Goal: Task Accomplishment & Management: Manage account settings

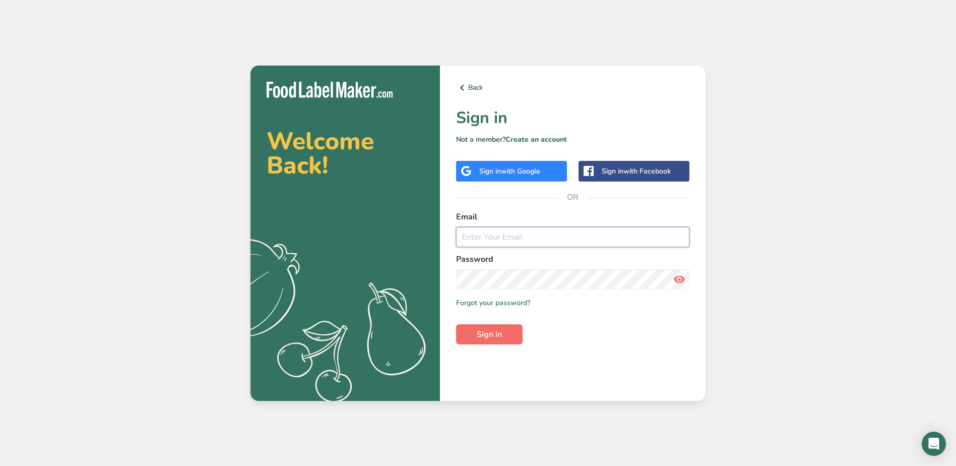
type input "[EMAIL_ADDRESS][DOMAIN_NAME]"
click at [485, 337] on span "Sign in" at bounding box center [489, 334] width 25 height 12
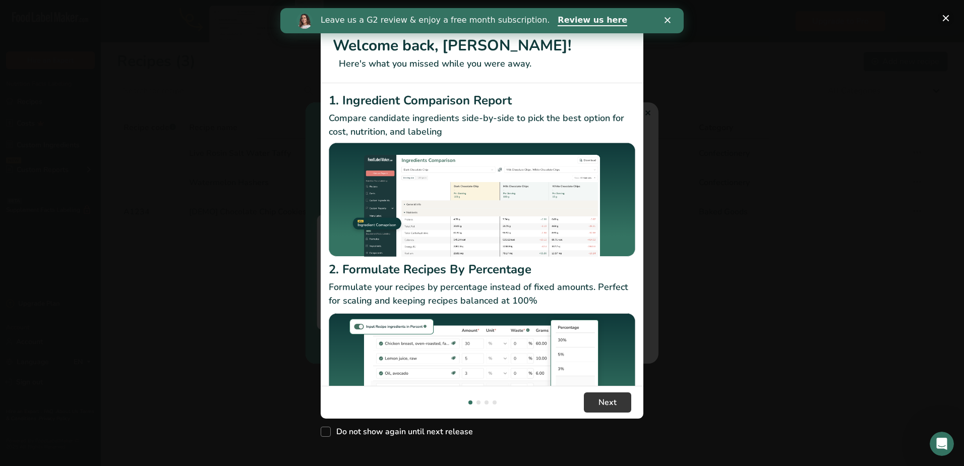
click at [945, 17] on button "New Features" at bounding box center [946, 18] width 16 height 16
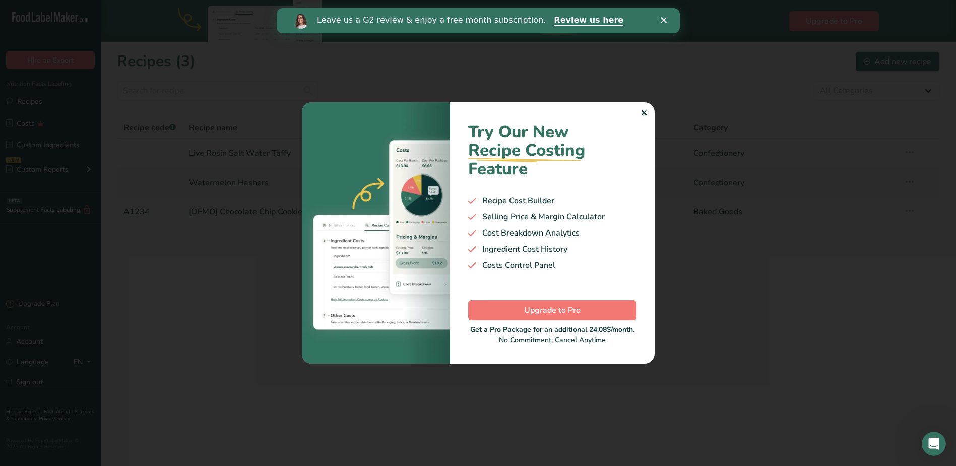
click at [658, 19] on div "Leave us a G2 review & enjoy a free month subscription. Review us here" at bounding box center [477, 20] width 403 height 17
click at [661, 18] on polygon "Close" at bounding box center [663, 20] width 6 height 6
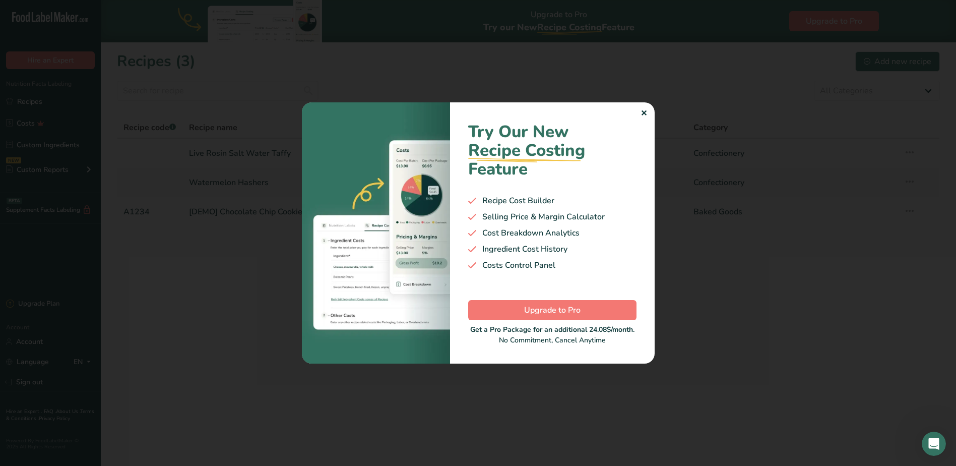
click at [642, 113] on div "✕" at bounding box center [644, 113] width 7 height 12
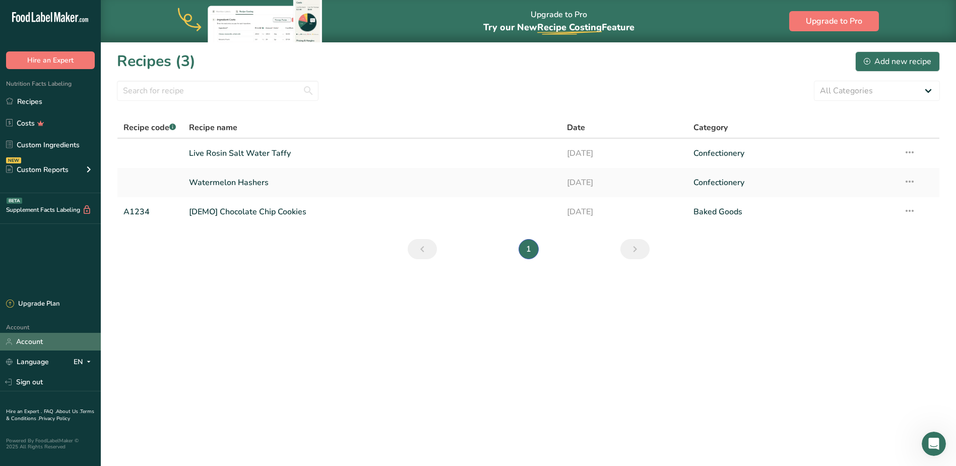
click at [35, 344] on link "Account" at bounding box center [50, 342] width 101 height 18
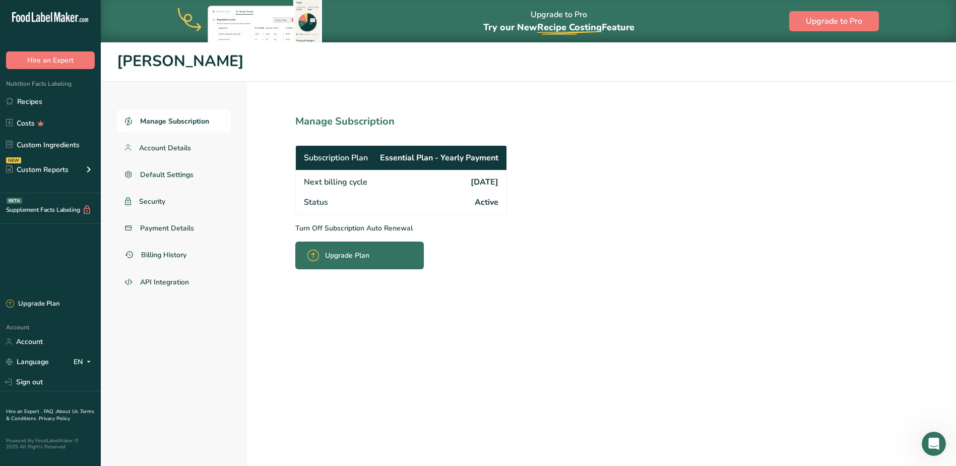
click at [375, 154] on div "Subscription Plan Essential Plan - Yearly Payment" at bounding box center [401, 158] width 211 height 24
click at [167, 146] on span "Account Details" at bounding box center [165, 148] width 52 height 11
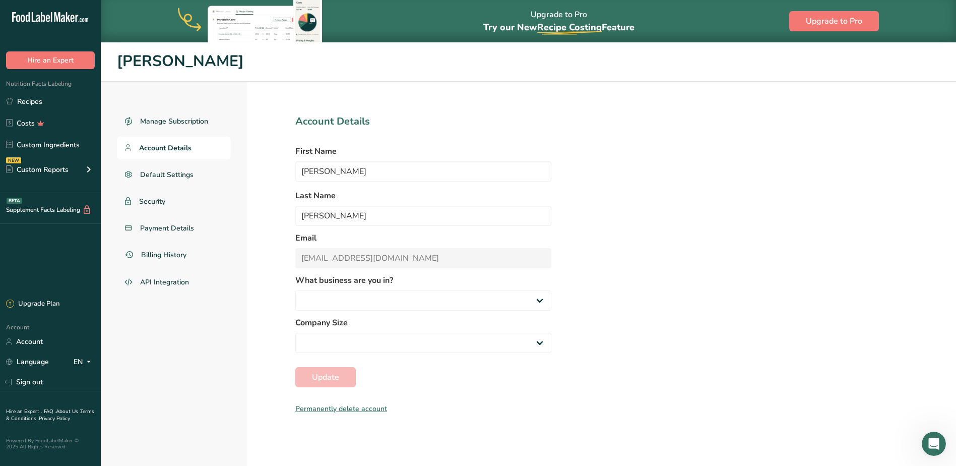
select select "1"
click at [167, 229] on span "Payment Details" at bounding box center [167, 228] width 54 height 11
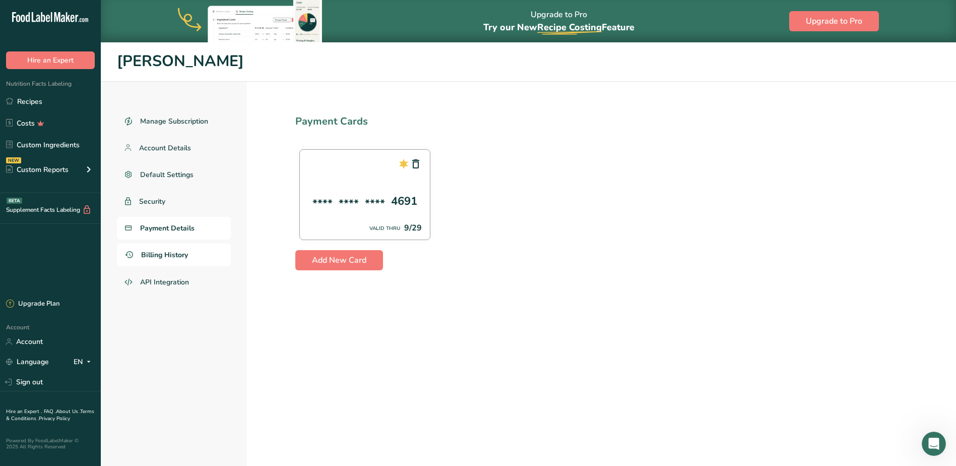
click at [169, 253] on span "Billing History" at bounding box center [164, 255] width 47 height 11
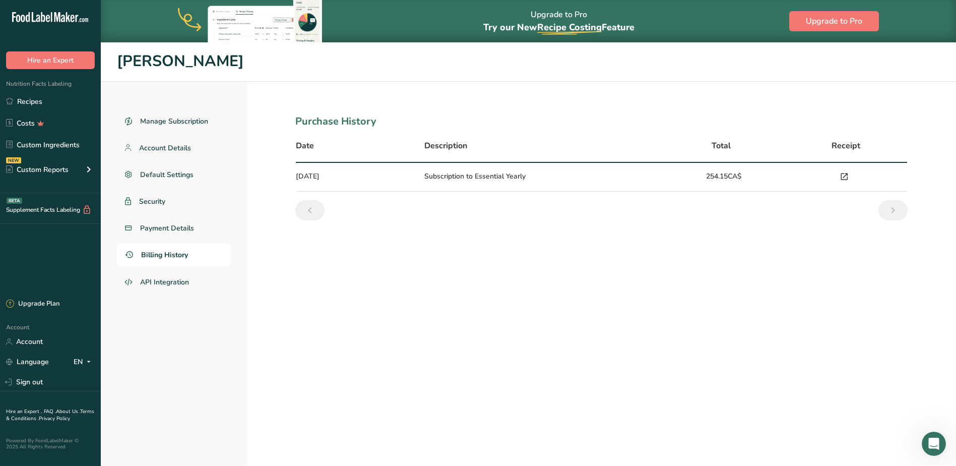
click at [843, 177] on icon at bounding box center [844, 177] width 9 height 14
